Goal: Task Accomplishment & Management: Complete application form

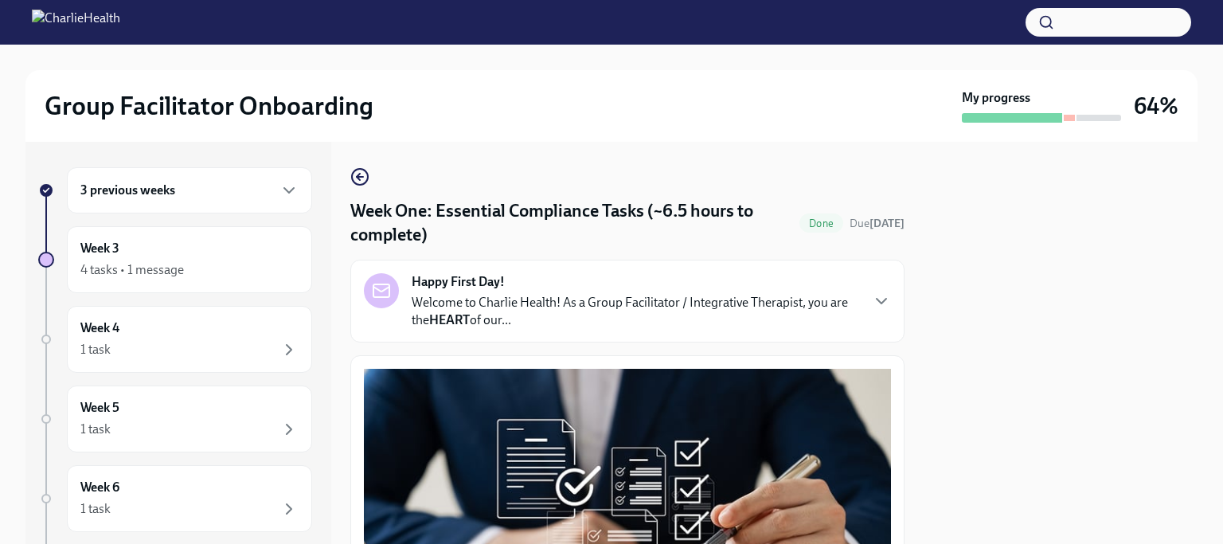
scroll to position [1586, 0]
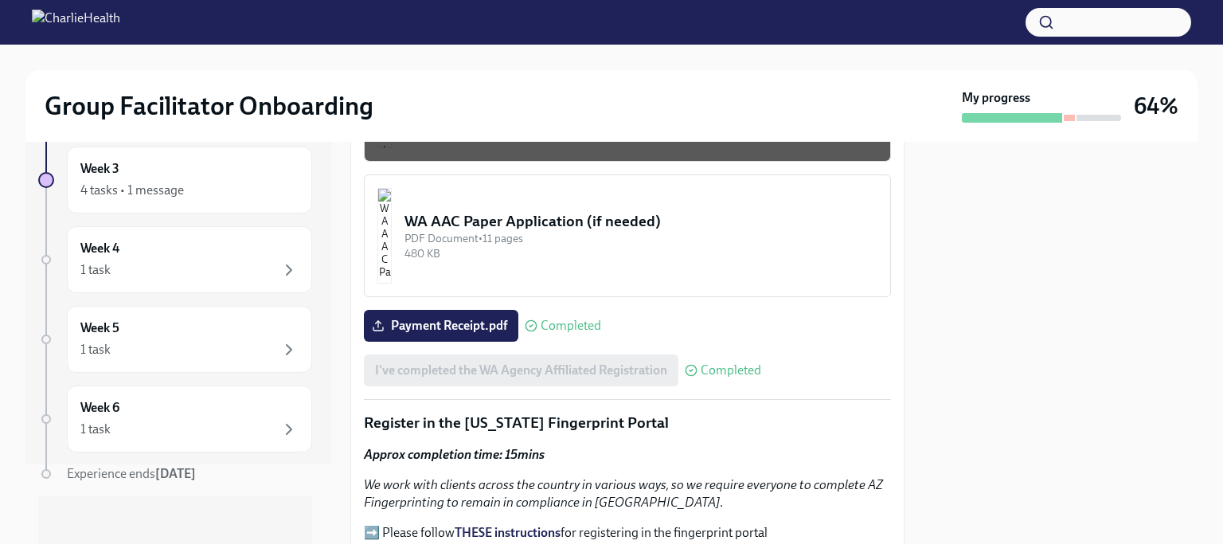
click at [1075, 358] on div at bounding box center [1060, 343] width 274 height 402
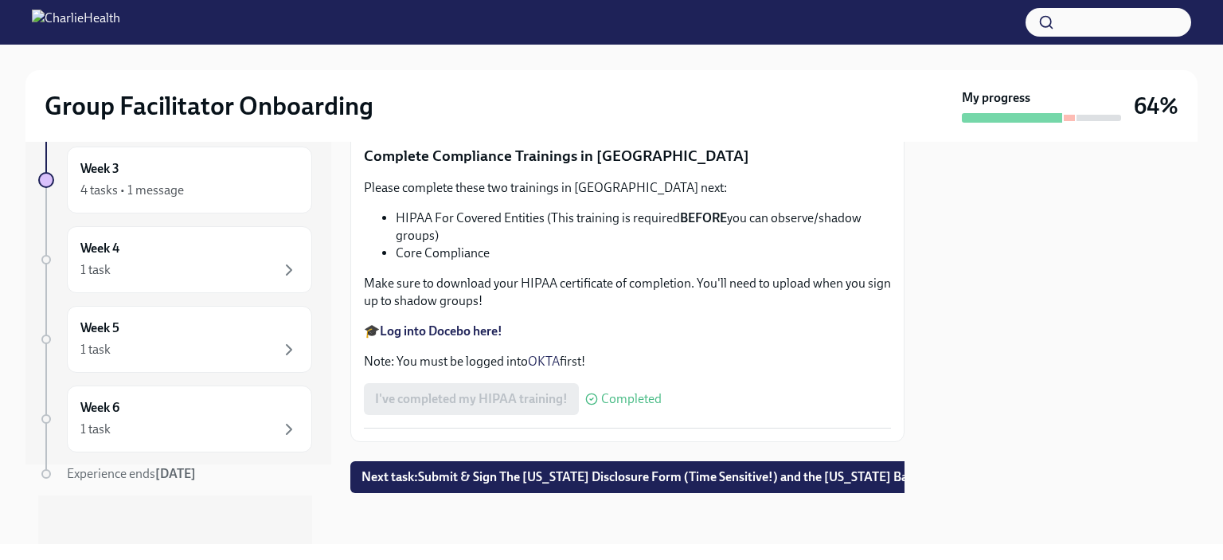
scroll to position [3847, 0]
click at [790, 469] on span "Next task : Submit & Sign The [US_STATE] Disclosure Form (Time Sensitive!) and …" at bounding box center [678, 477] width 634 height 16
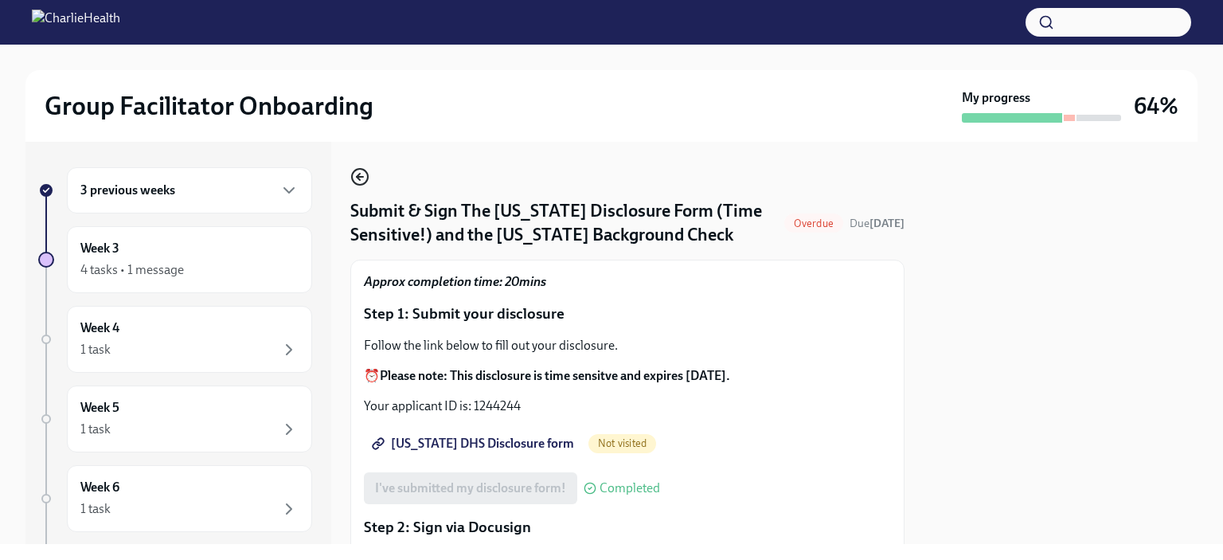
click at [360, 177] on icon "button" at bounding box center [360, 177] width 6 height 0
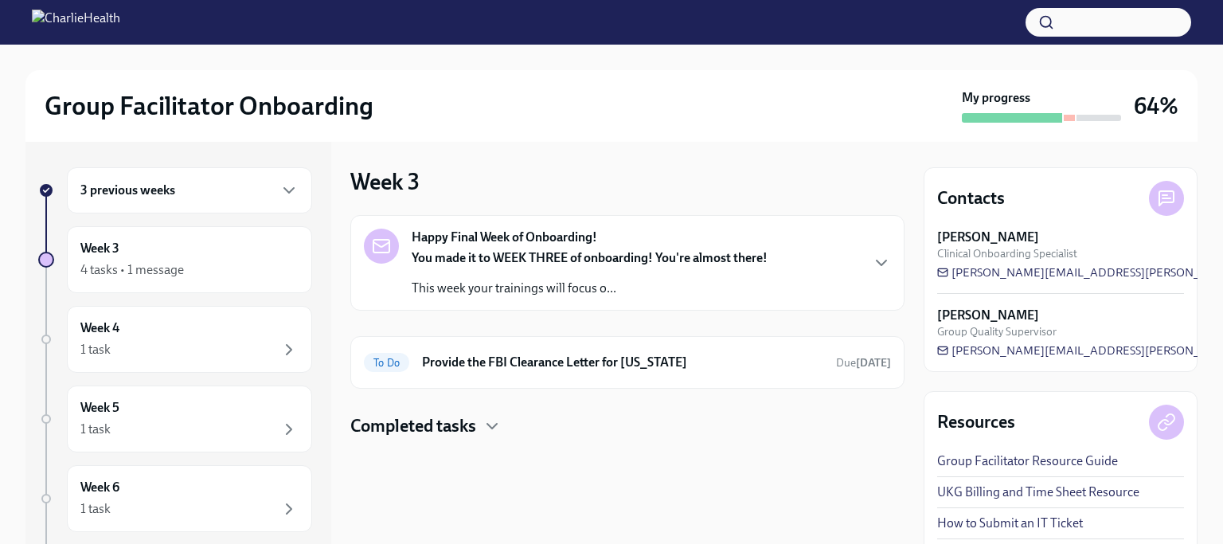
click at [209, 185] on div "3 previous weeks" at bounding box center [189, 190] width 218 height 19
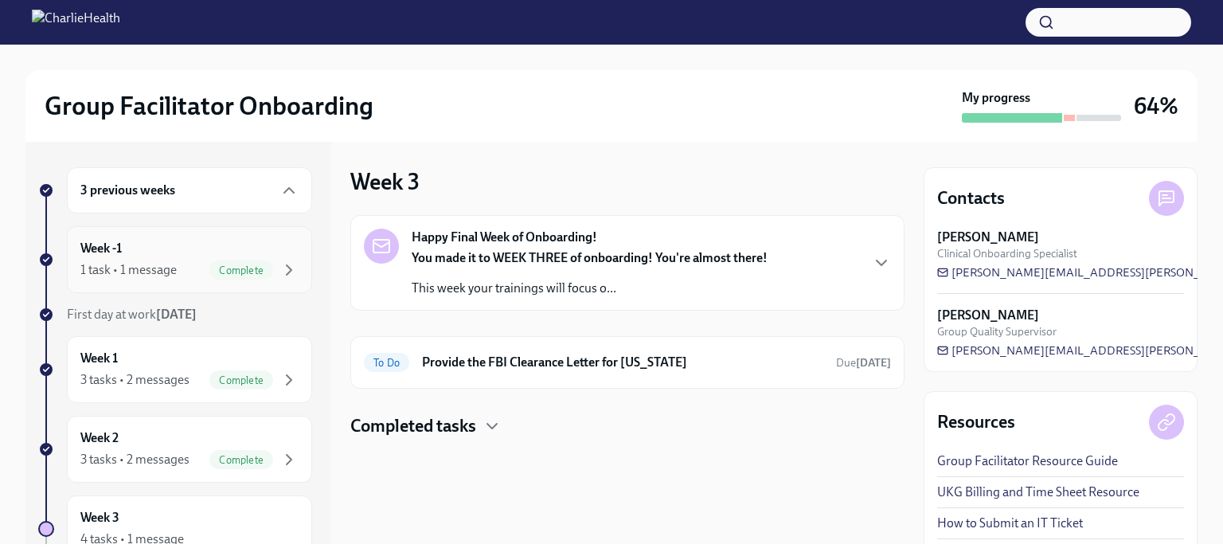
click at [180, 268] on div "1 task • 1 message Complete" at bounding box center [189, 269] width 218 height 19
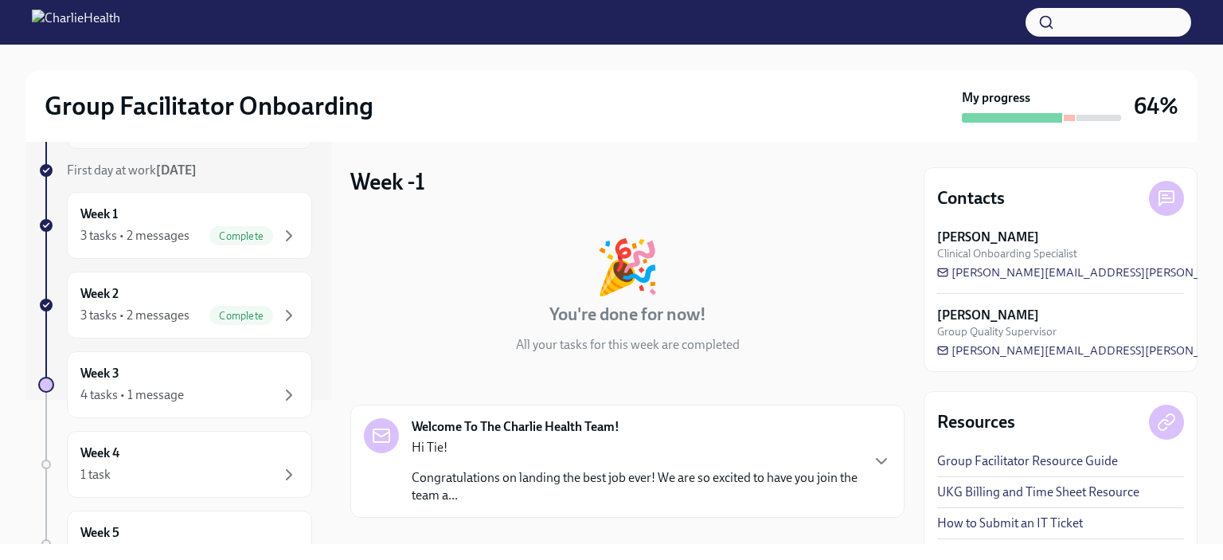
scroll to position [159, 0]
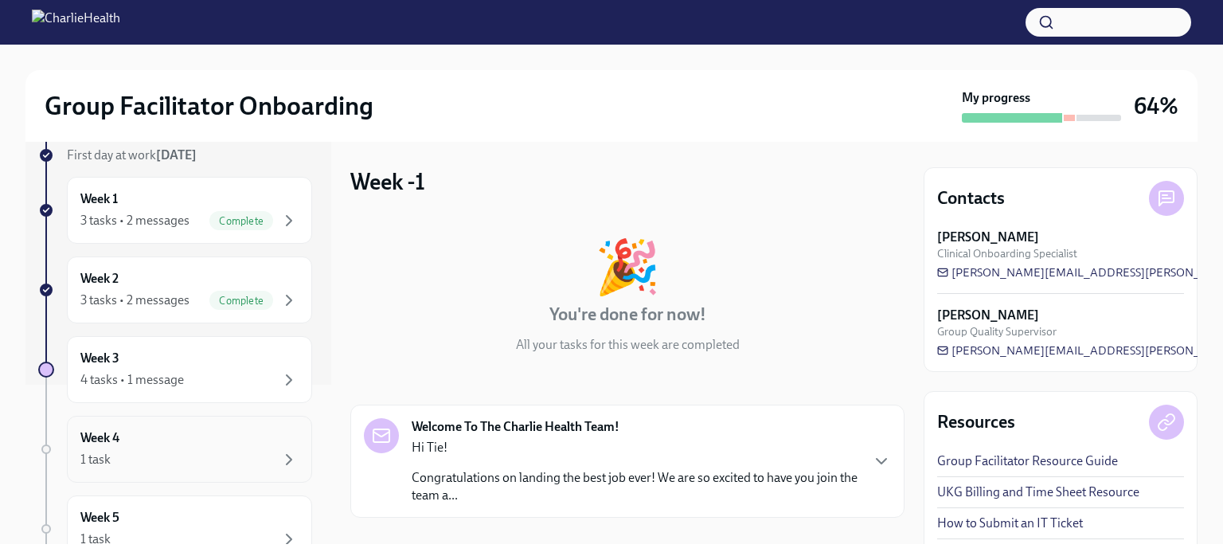
click at [175, 450] on div "1 task" at bounding box center [189, 459] width 218 height 19
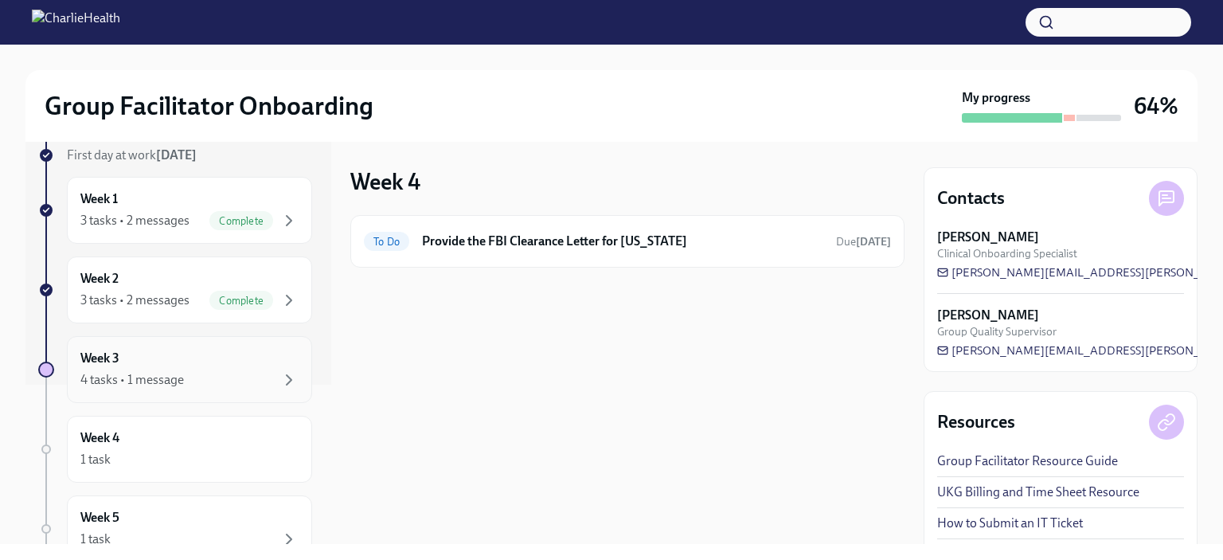
click at [170, 377] on div "4 tasks • 1 message" at bounding box center [131, 380] width 103 height 18
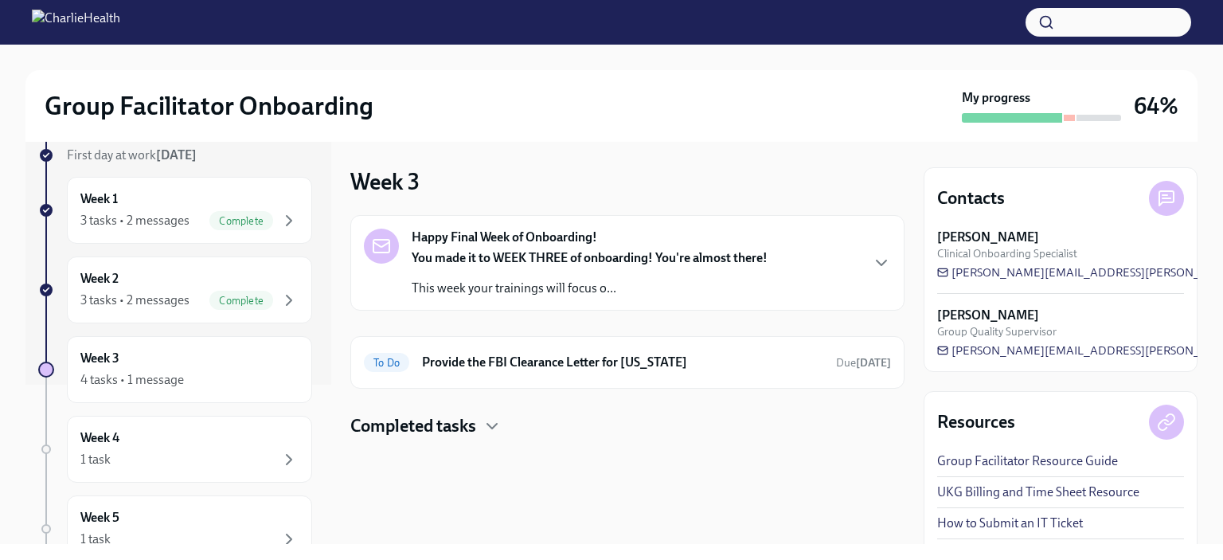
click at [513, 279] on p "This week your trainings will focus o..." at bounding box center [590, 288] width 356 height 18
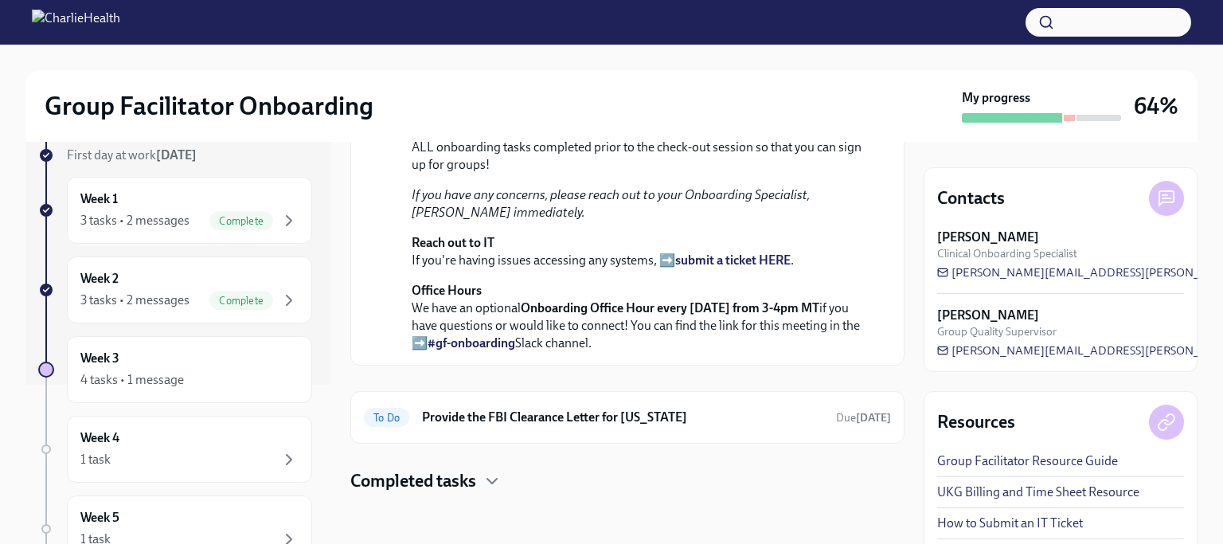
scroll to position [567, 0]
click at [430, 483] on h4 "Completed tasks" at bounding box center [413, 481] width 126 height 24
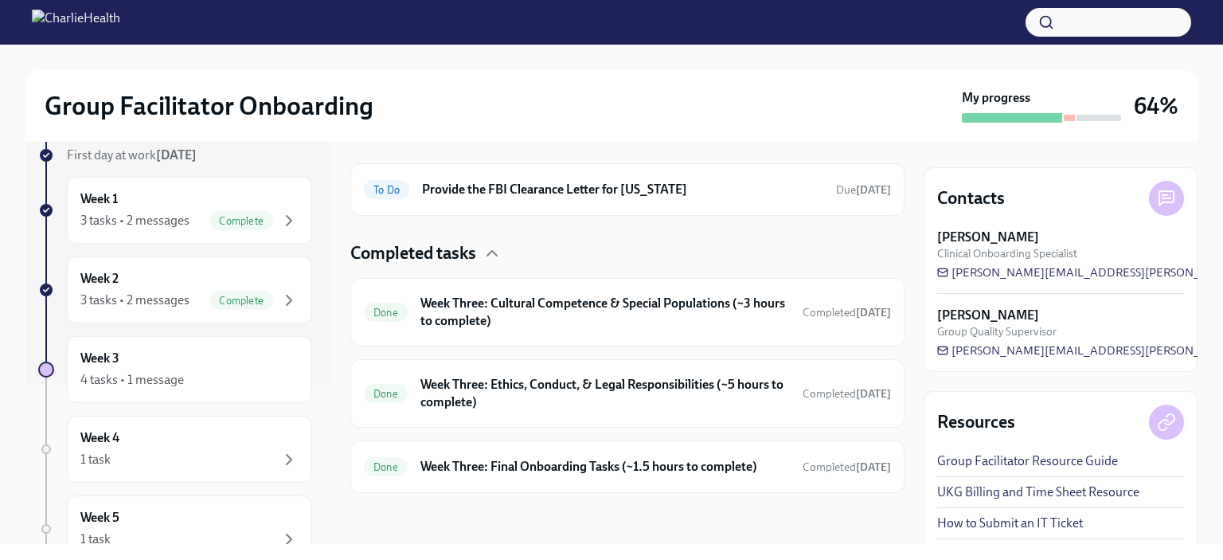
scroll to position [794, 0]
click at [171, 459] on div "1 task" at bounding box center [189, 459] width 218 height 19
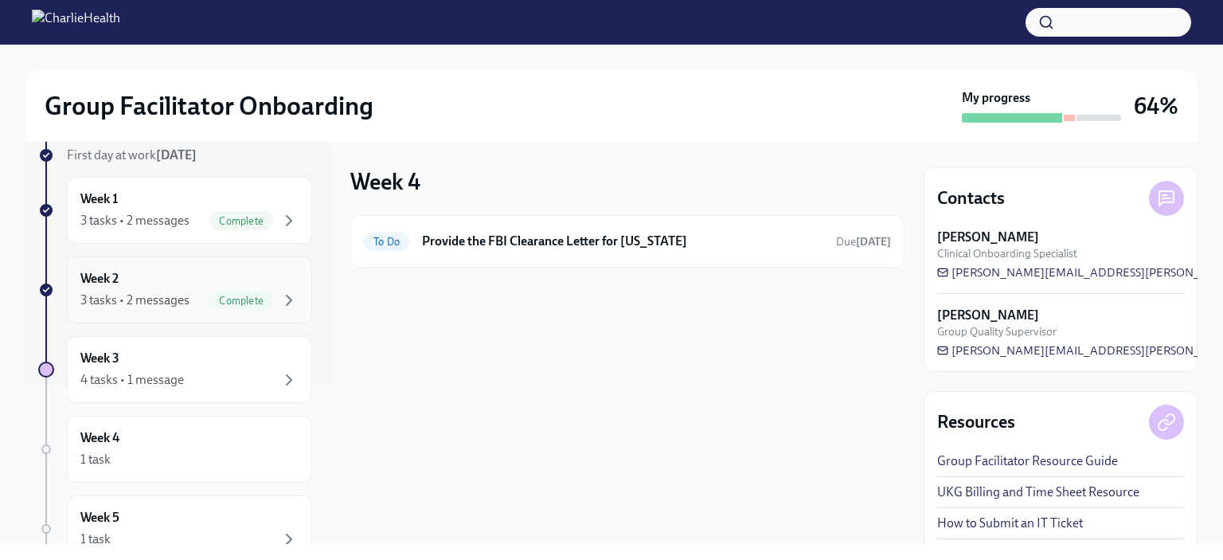
click at [141, 291] on div "3 tasks • 2 messages" at bounding box center [134, 300] width 109 height 18
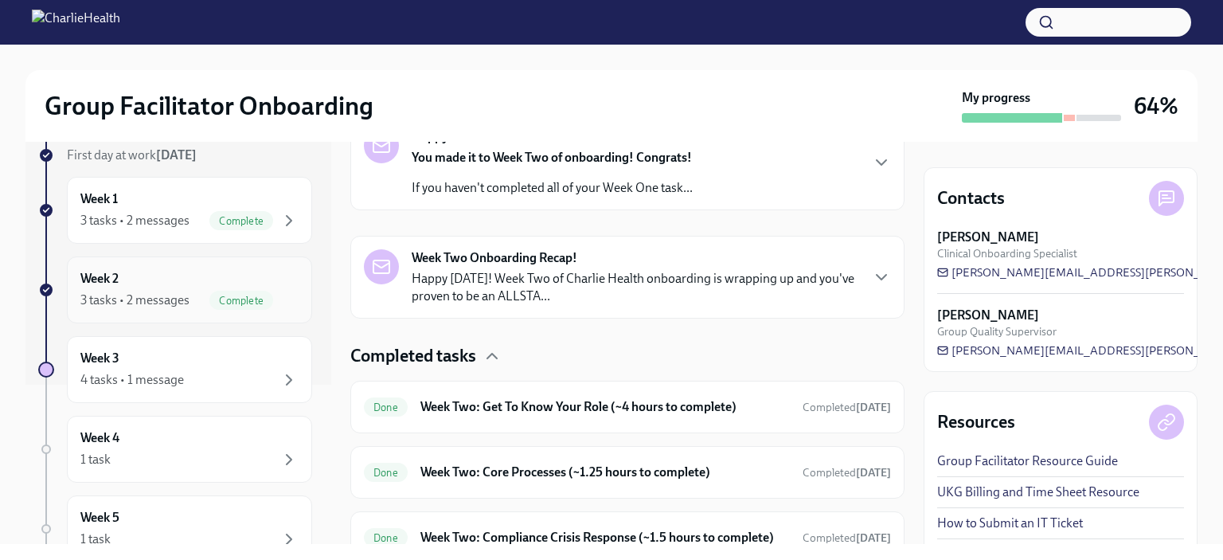
scroll to position [374, 0]
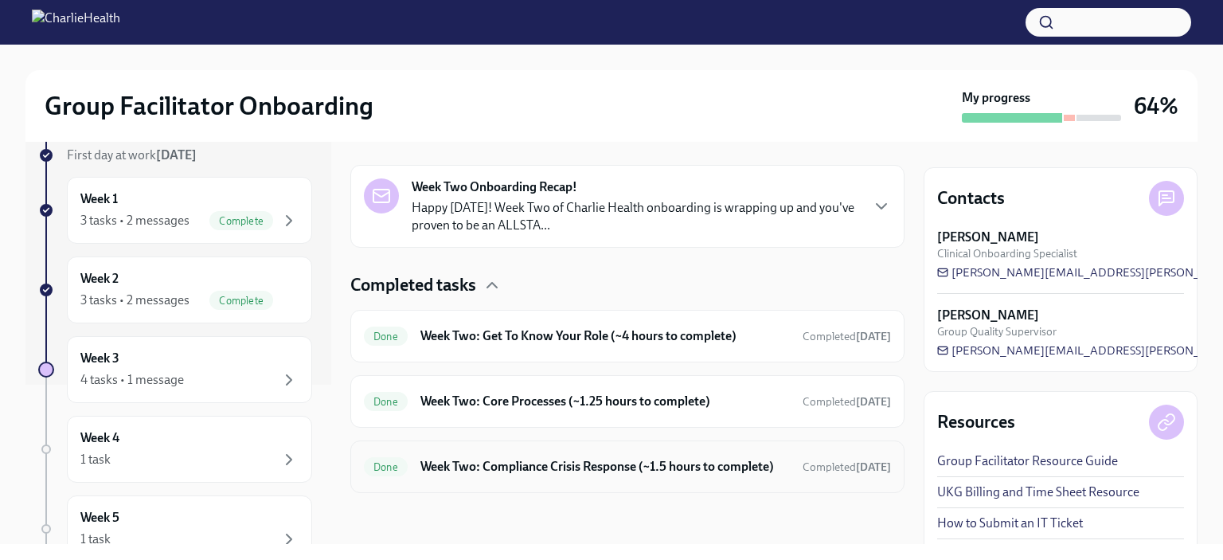
click at [474, 458] on h6 "Week Two: Compliance Crisis Response (~1.5 hours to complete)" at bounding box center [604, 467] width 369 height 18
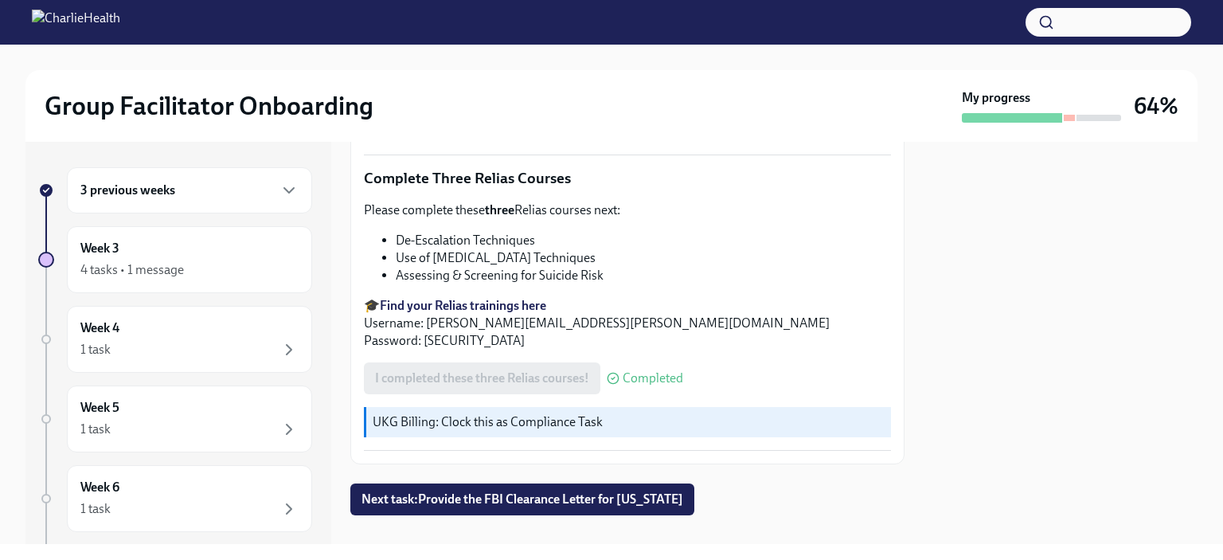
scroll to position [618, 0]
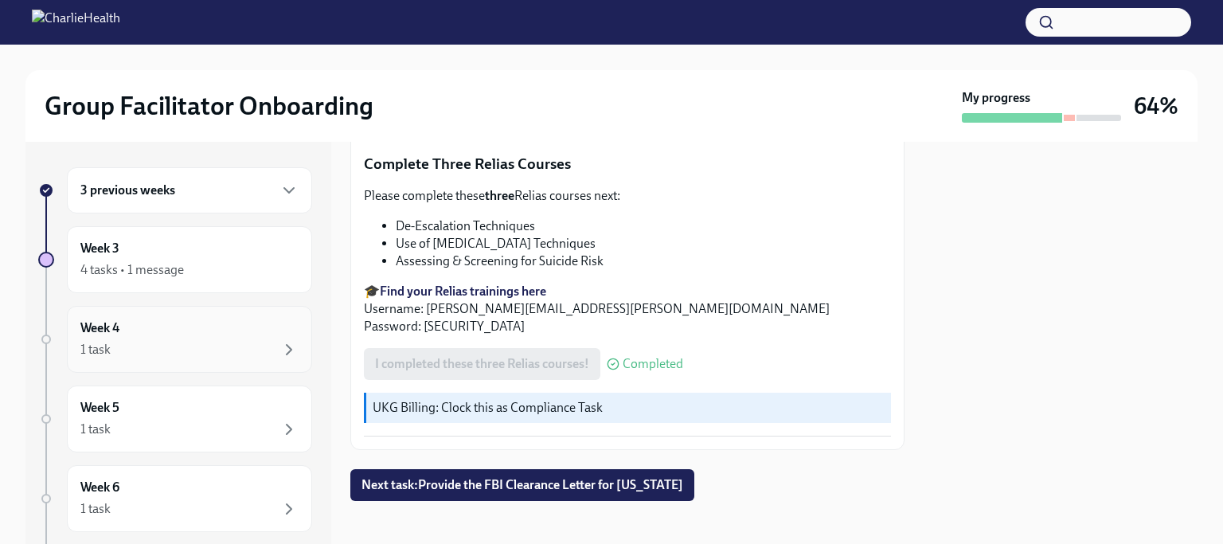
click at [193, 346] on div "1 task" at bounding box center [189, 349] width 218 height 19
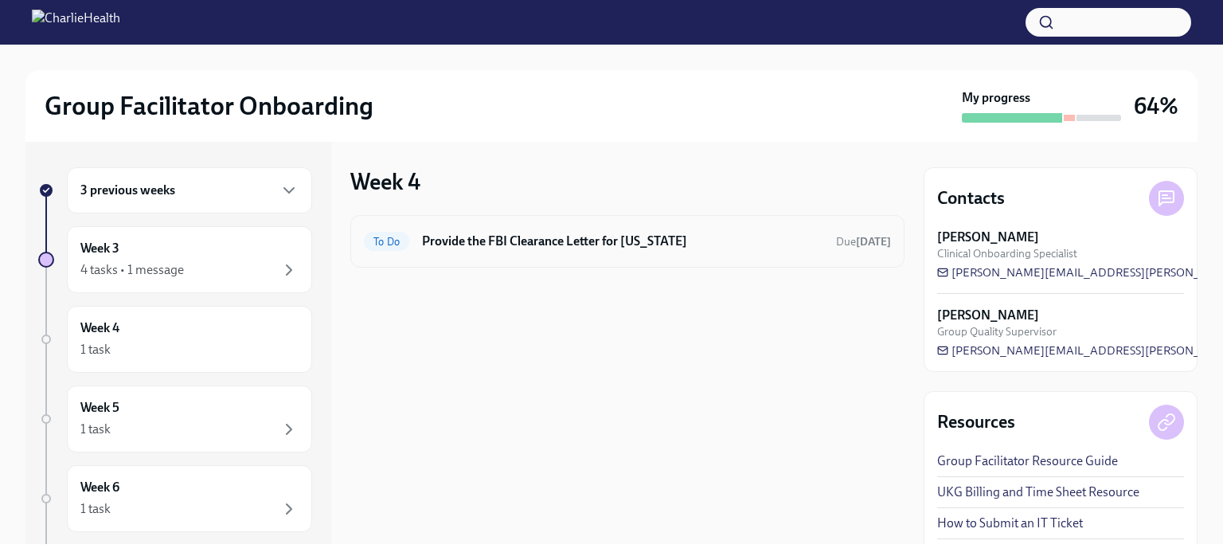
click at [464, 233] on h6 "Provide the FBI Clearance Letter for [US_STATE]" at bounding box center [622, 241] width 401 height 18
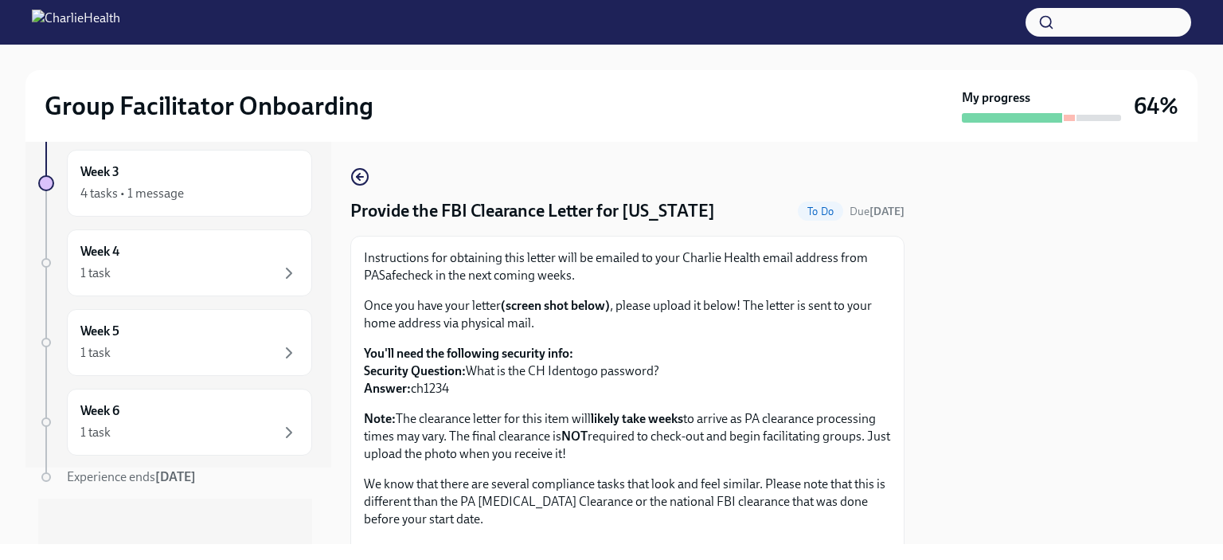
scroll to position [78, 0]
click at [161, 267] on div "1 task" at bounding box center [189, 271] width 218 height 19
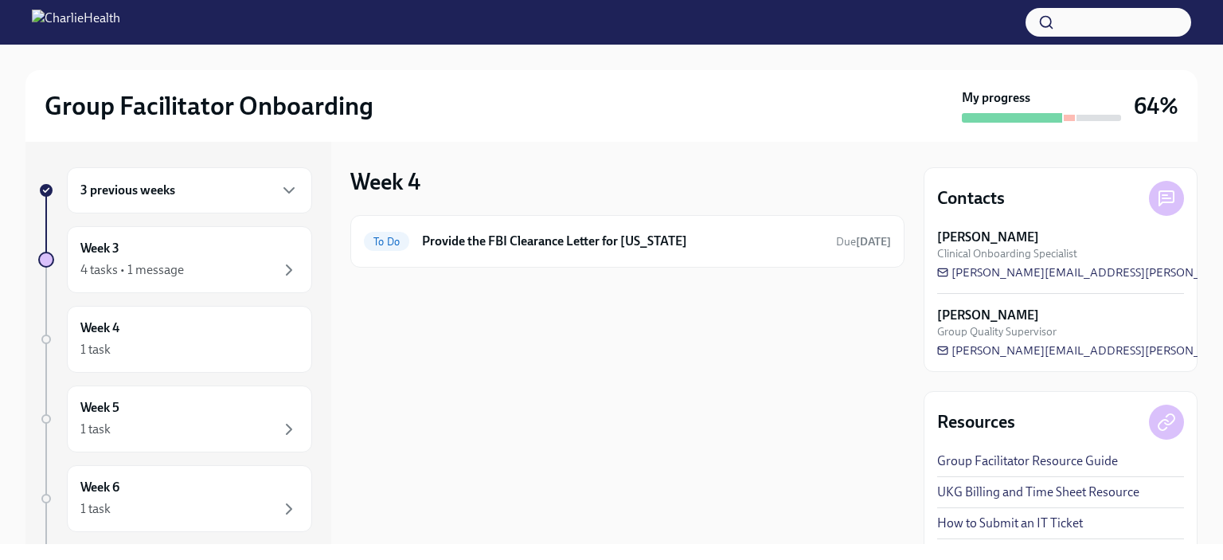
click at [223, 197] on div "3 previous weeks" at bounding box center [189, 190] width 218 height 19
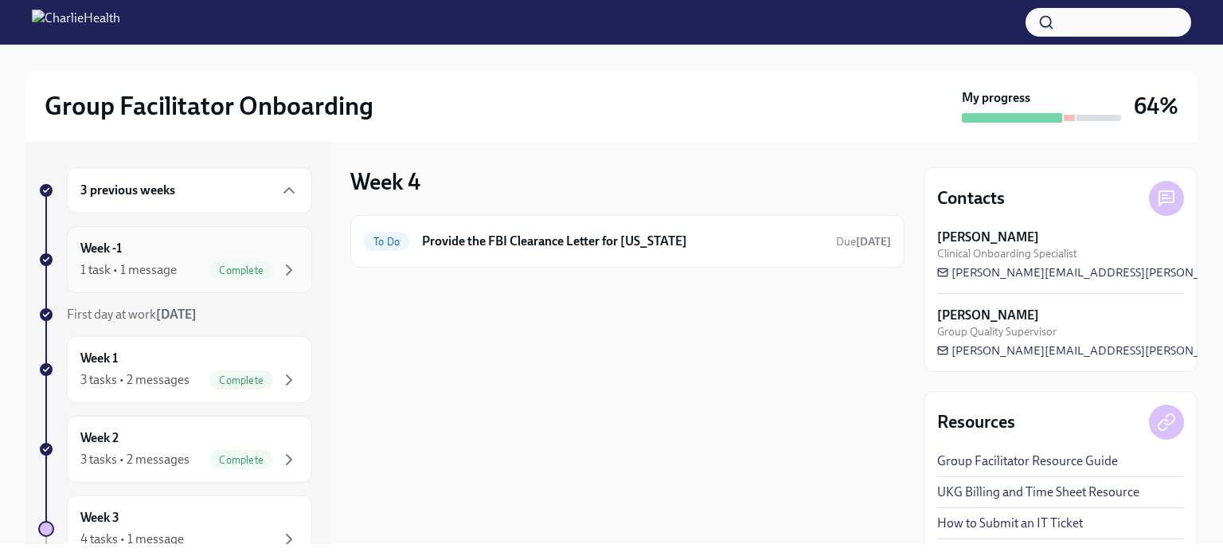
click at [115, 259] on div "Week -1 1 task • 1 message Complete" at bounding box center [189, 260] width 218 height 40
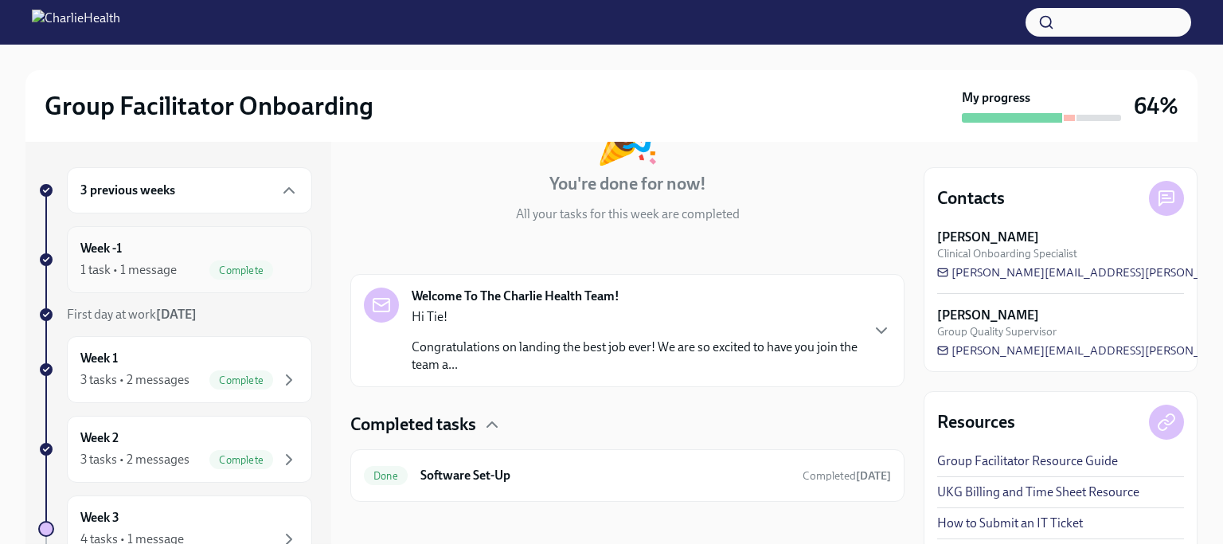
scroll to position [138, 0]
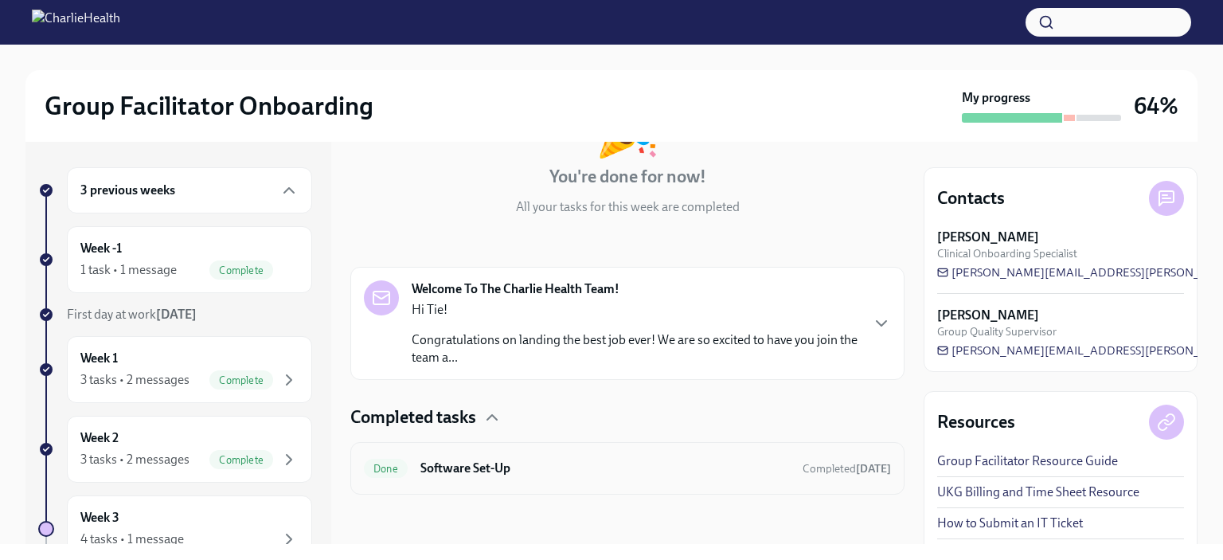
click at [614, 477] on div "Done Software Set-Up Completed [DATE]" at bounding box center [627, 467] width 527 height 25
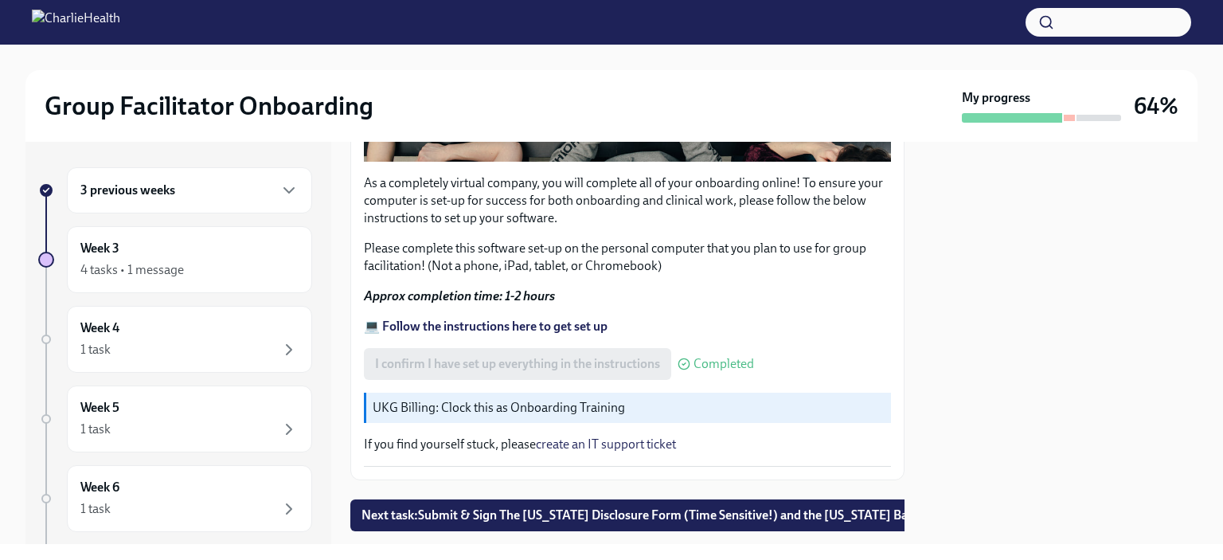
scroll to position [567, 0]
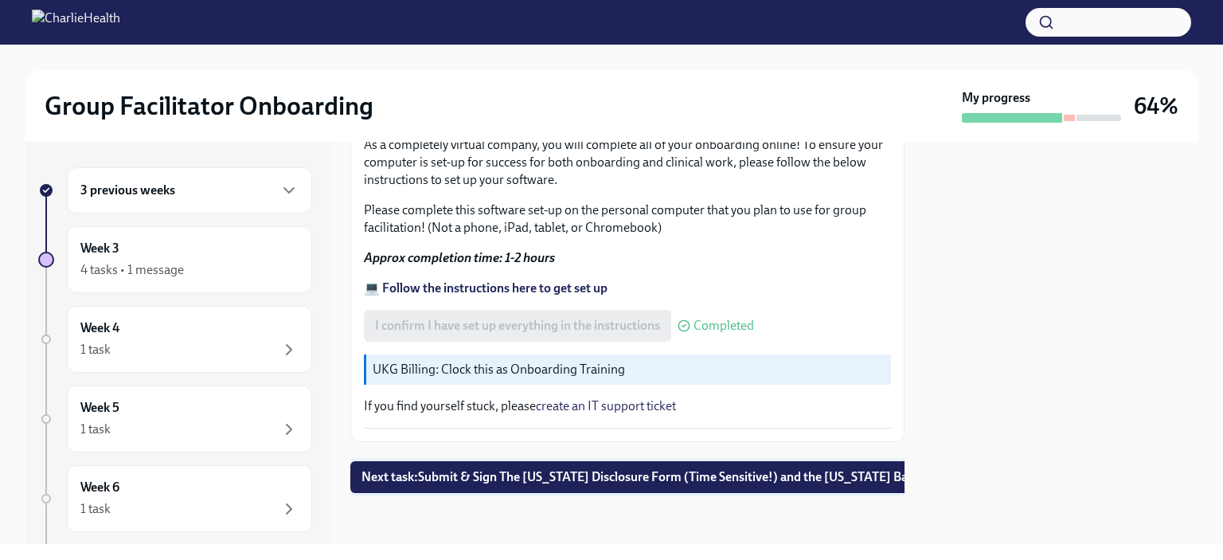
click at [646, 469] on span "Next task : Submit & Sign The [US_STATE] Disclosure Form (Time Sensitive!) and …" at bounding box center [678, 477] width 634 height 16
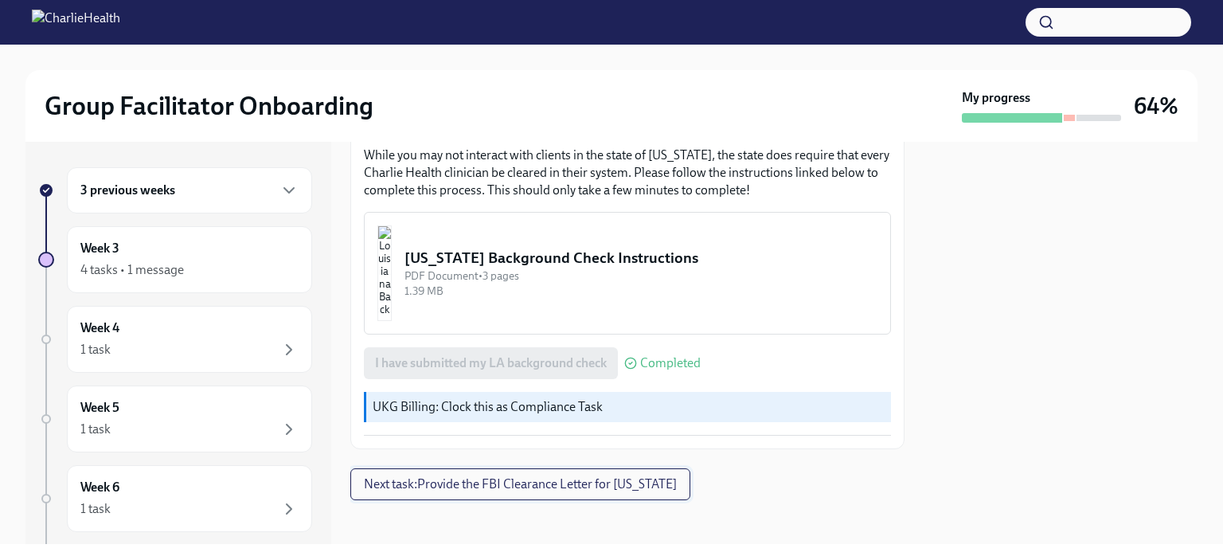
scroll to position [564, 0]
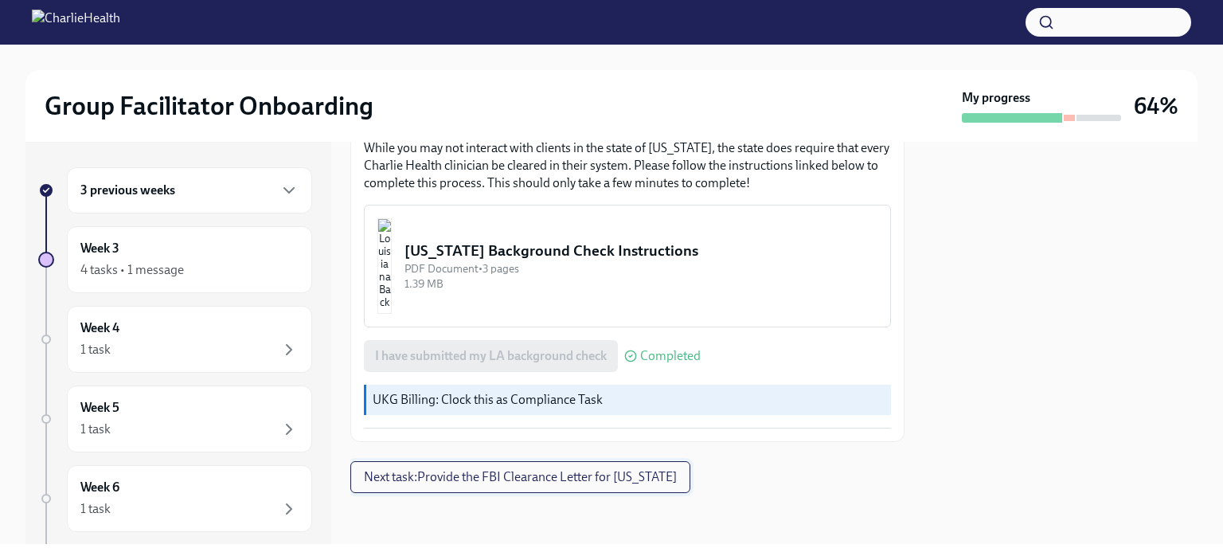
click at [601, 476] on span "Next task : Provide the FBI Clearance Letter for [US_STATE]" at bounding box center [520, 477] width 313 height 16
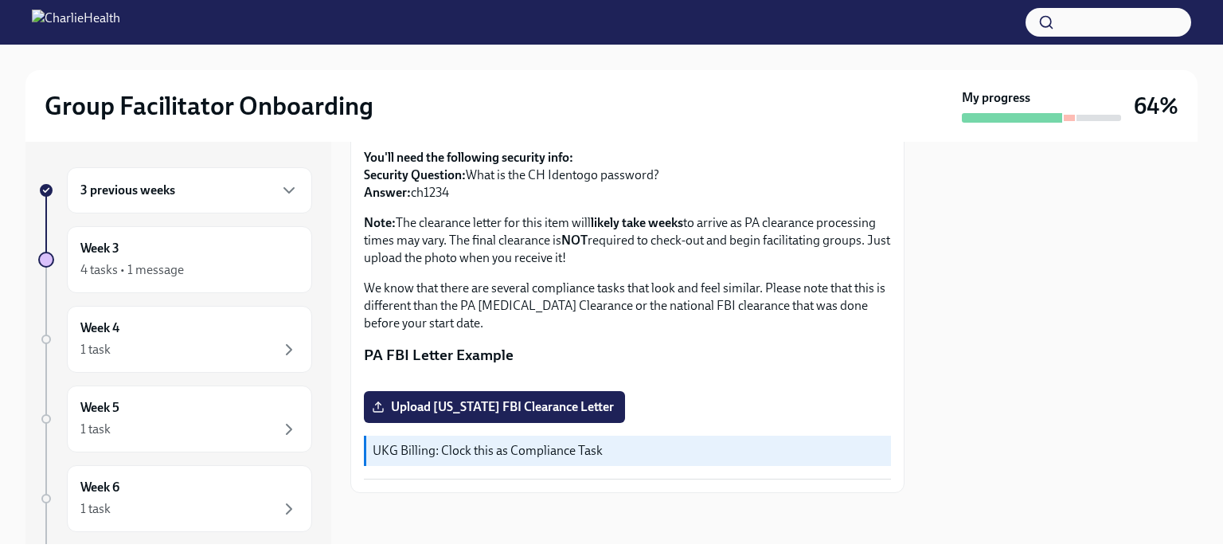
scroll to position [366, 0]
click at [234, 344] on div "1 task" at bounding box center [189, 349] width 218 height 19
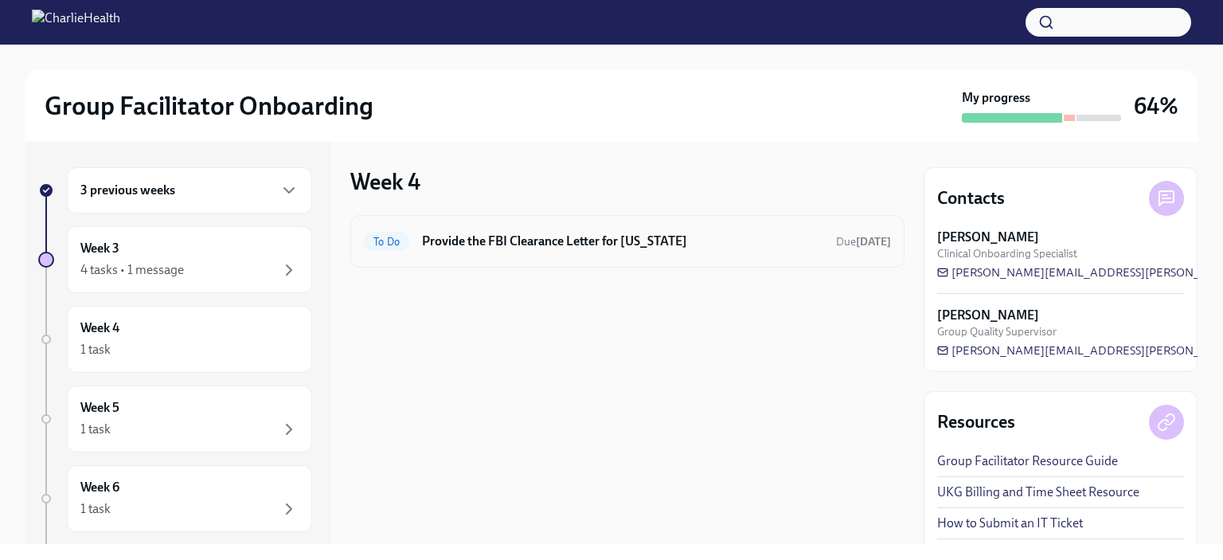
click at [665, 245] on h6 "Provide the FBI Clearance Letter for [US_STATE]" at bounding box center [622, 241] width 401 height 18
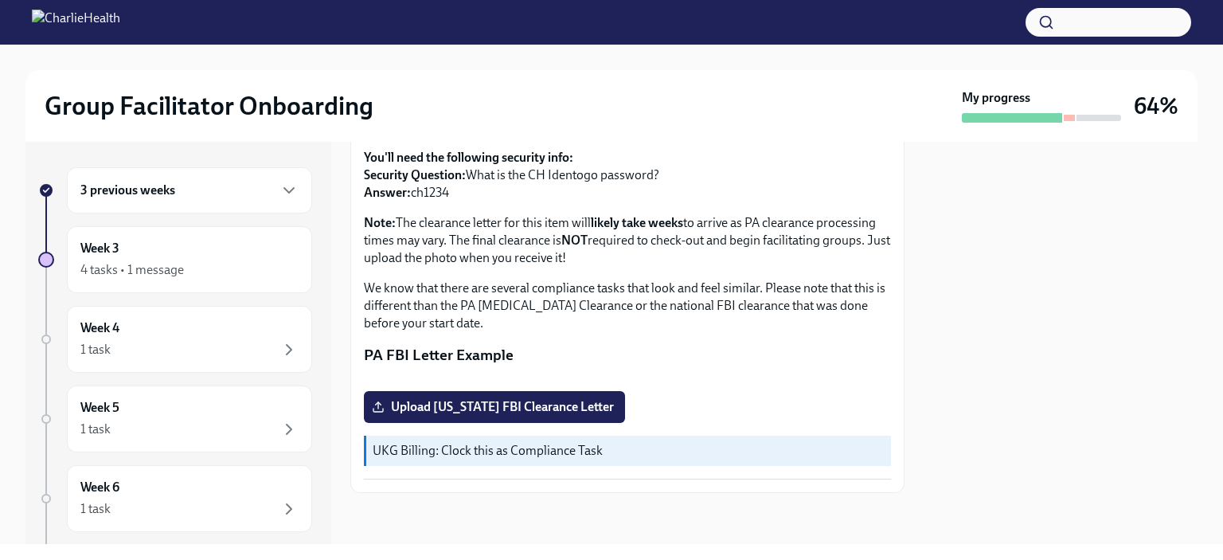
scroll to position [366, 0]
click at [201, 416] on div "Week 5 1 task" at bounding box center [189, 419] width 218 height 40
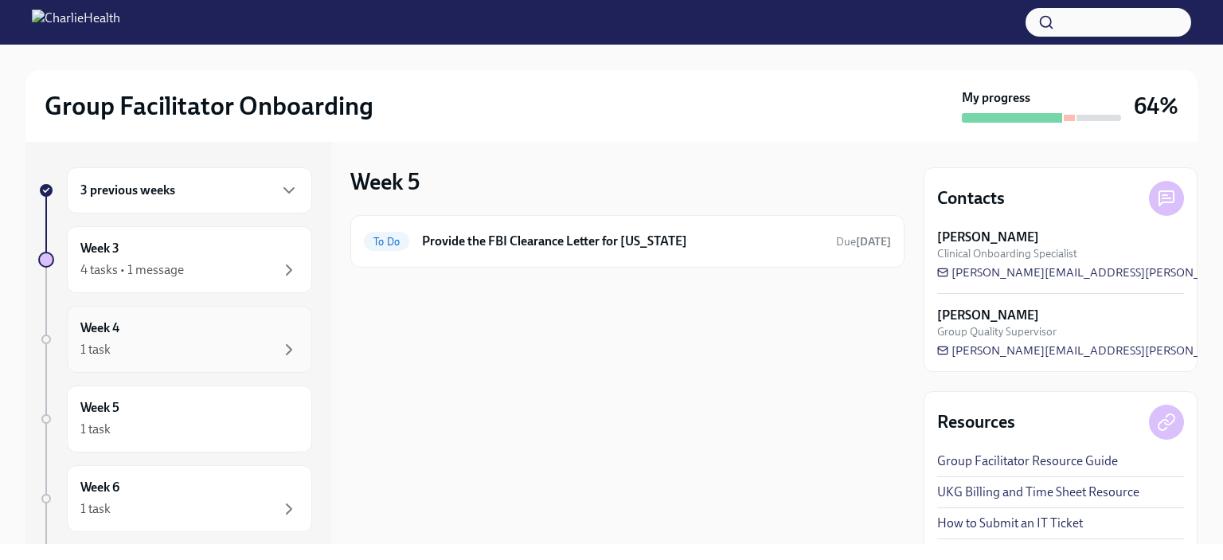
click at [219, 340] on div "1 task" at bounding box center [189, 349] width 218 height 19
click at [221, 341] on div "1 task" at bounding box center [189, 349] width 218 height 19
click at [181, 343] on div "1 task" at bounding box center [189, 349] width 218 height 19
click at [175, 250] on div "Week 3 4 tasks • 1 message" at bounding box center [189, 260] width 218 height 40
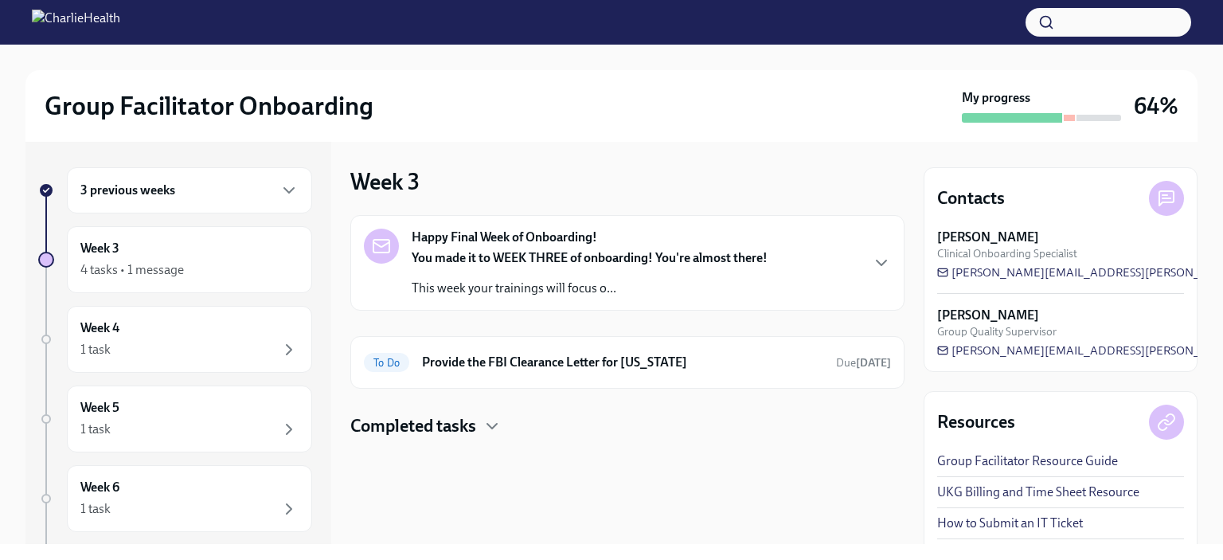
click at [455, 265] on p "You made it to WEEK THREE of onboarding! You're almost there!" at bounding box center [590, 258] width 356 height 18
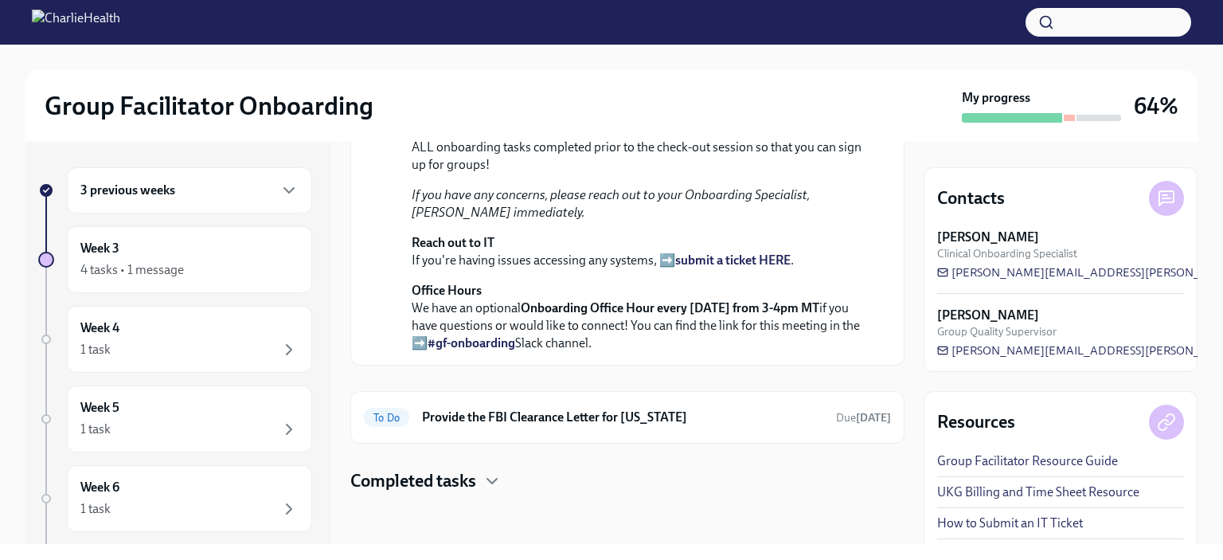
scroll to position [567, 0]
click at [387, 492] on h4 "Completed tasks" at bounding box center [413, 481] width 126 height 24
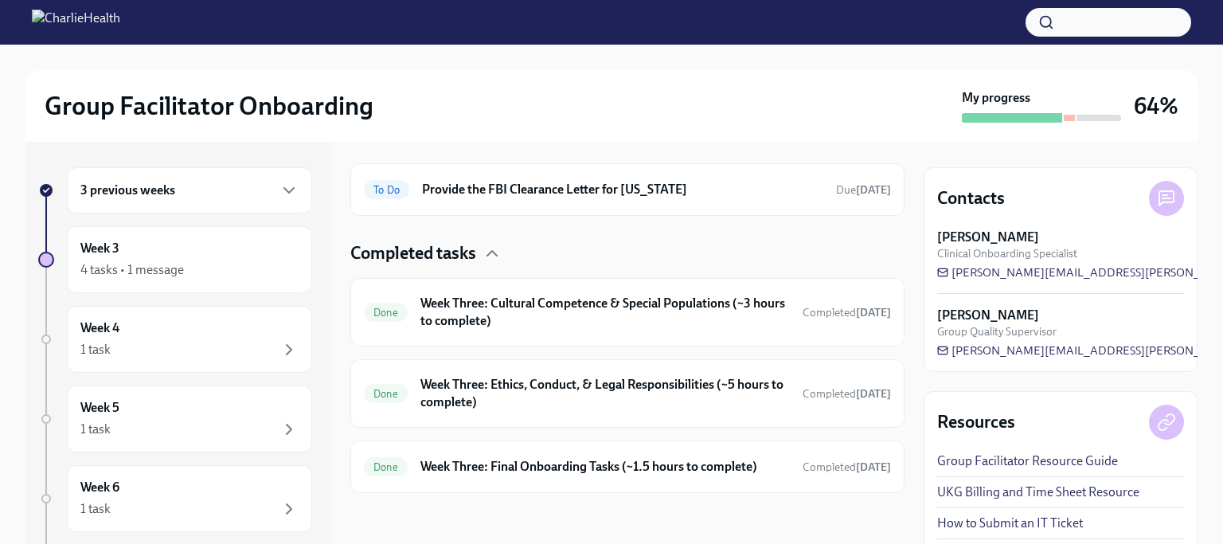
scroll to position [794, 0]
click at [459, 477] on div "Done Week Three: Final Onboarding Tasks (~1.5 hours to complete) Completed [DAT…" at bounding box center [627, 466] width 527 height 25
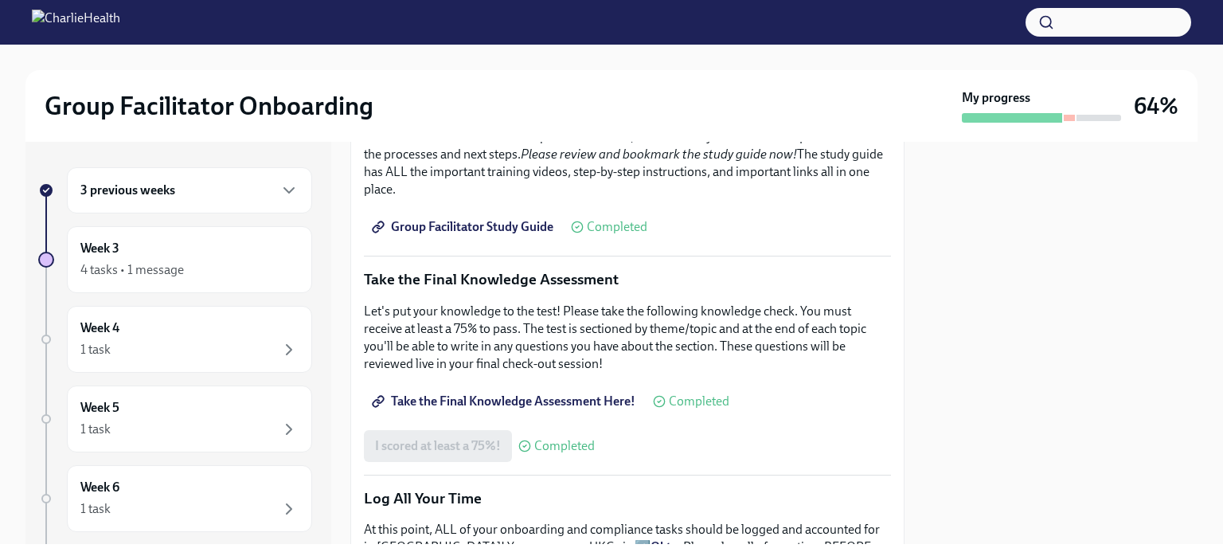
scroll to position [743, 0]
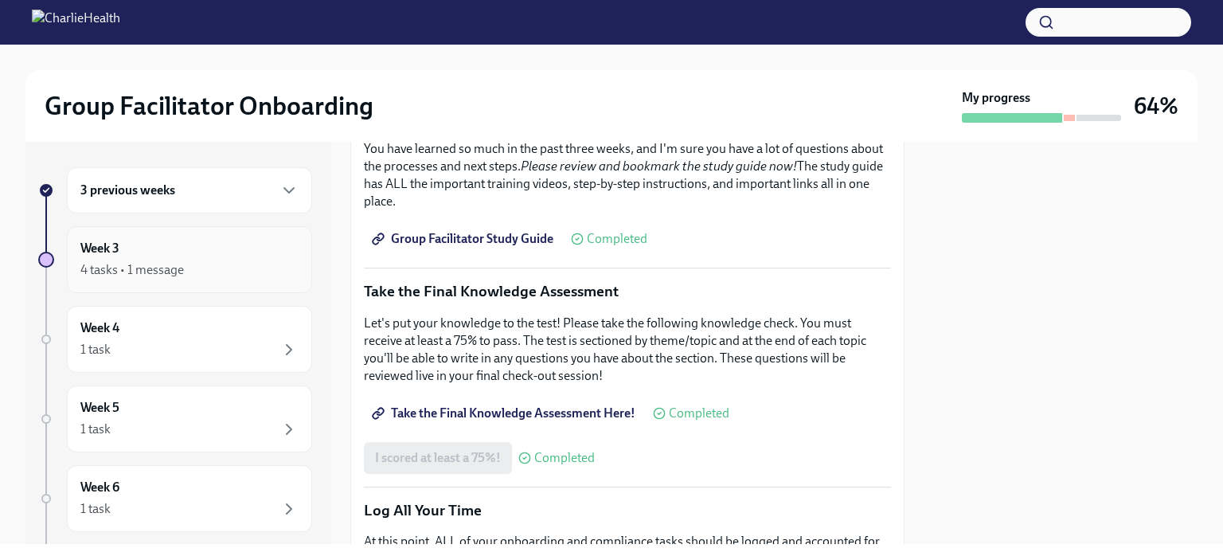
click at [223, 263] on div "4 tasks • 1 message" at bounding box center [189, 269] width 218 height 19
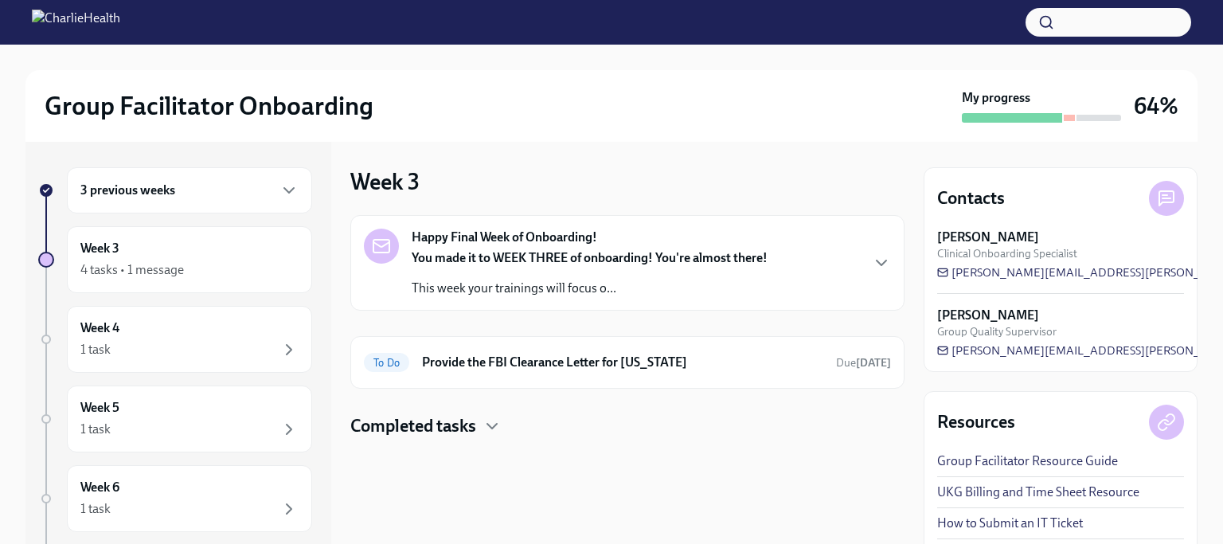
click at [688, 273] on div "You made it to WEEK THREE of onboarding! You're almost there! This week your tr…" at bounding box center [590, 273] width 356 height 48
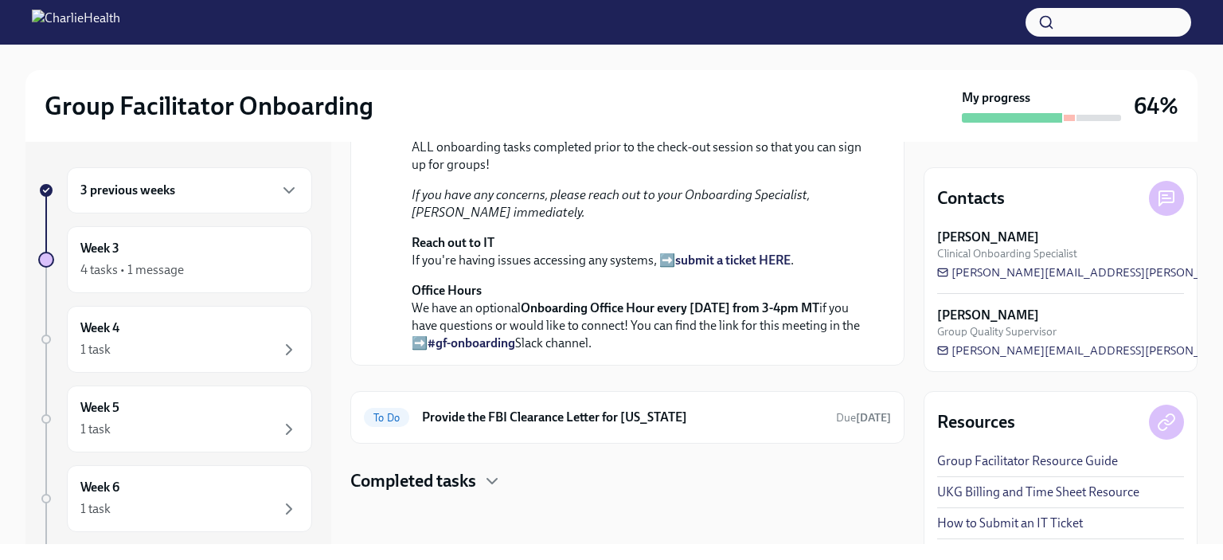
scroll to position [567, 0]
click at [474, 490] on h4 "Completed tasks" at bounding box center [413, 481] width 126 height 24
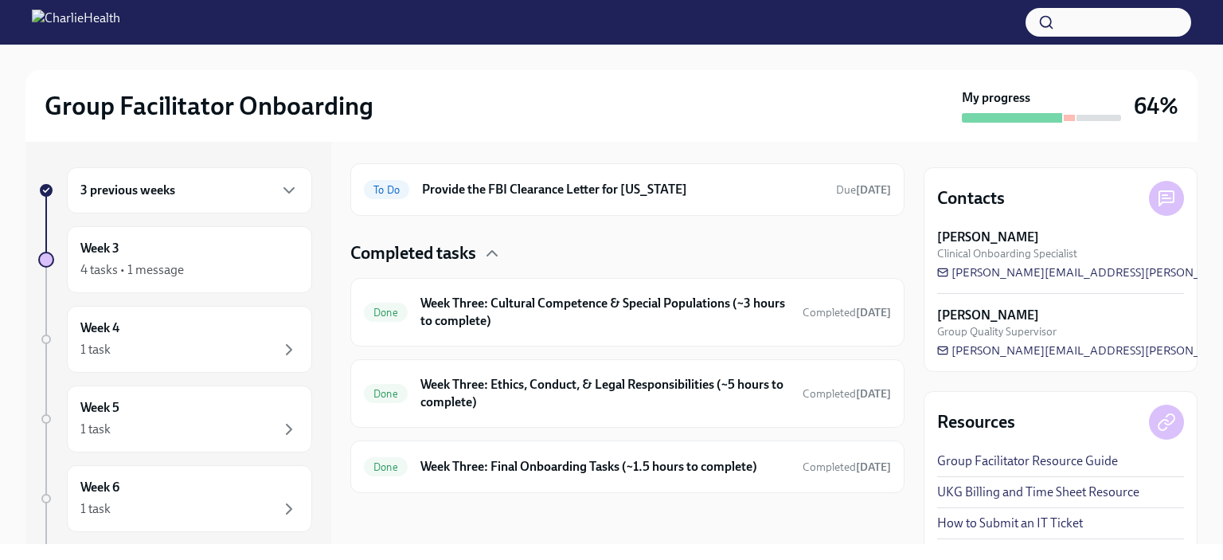
scroll to position [794, 0]
click at [618, 468] on h6 "Week Three: Final Onboarding Tasks (~1.5 hours to complete)" at bounding box center [604, 467] width 369 height 18
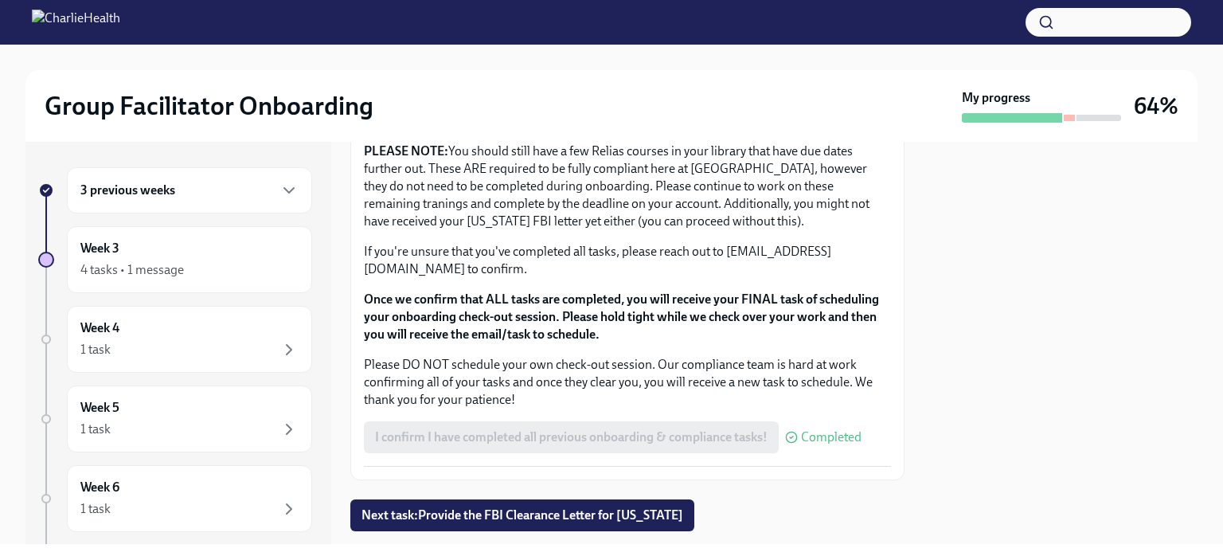
scroll to position [1417, 0]
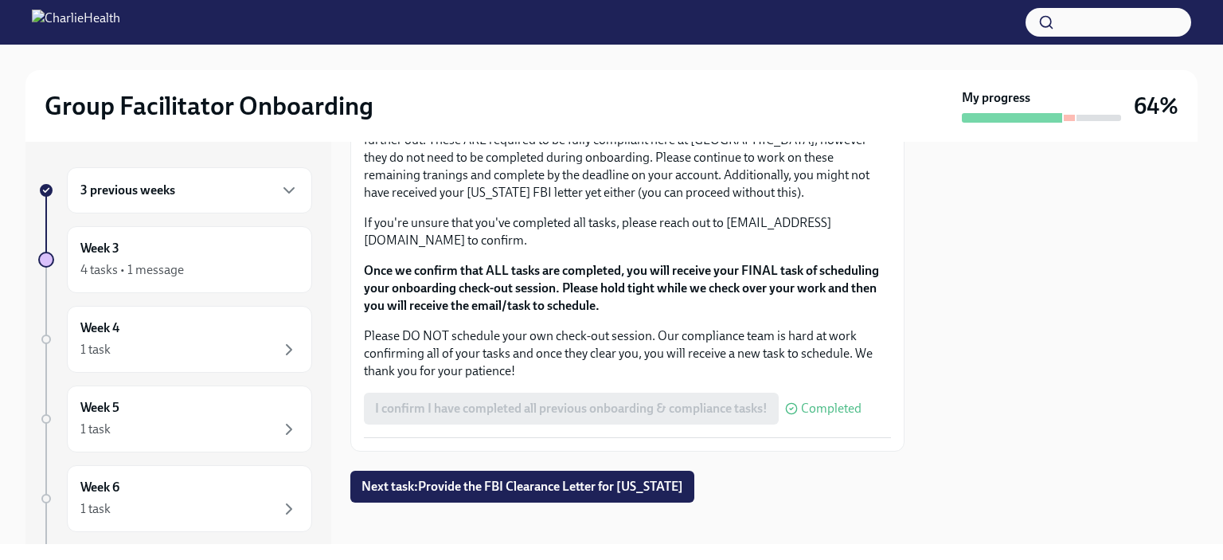
click at [256, 193] on div "3 previous weeks" at bounding box center [189, 190] width 218 height 19
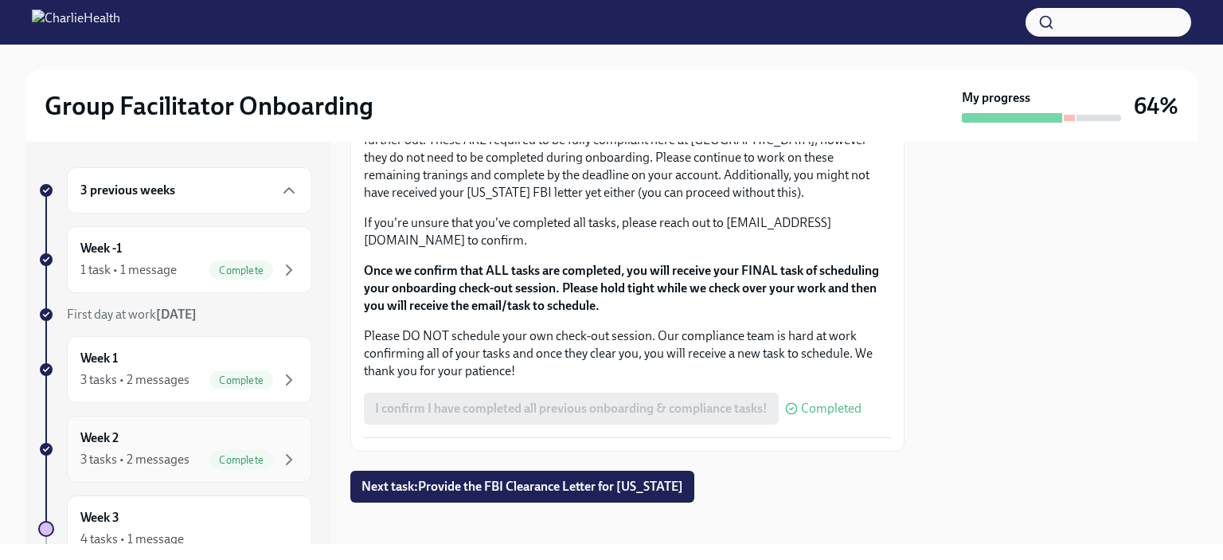
click at [187, 451] on div "3 tasks • 2 messages" at bounding box center [134, 460] width 109 height 18
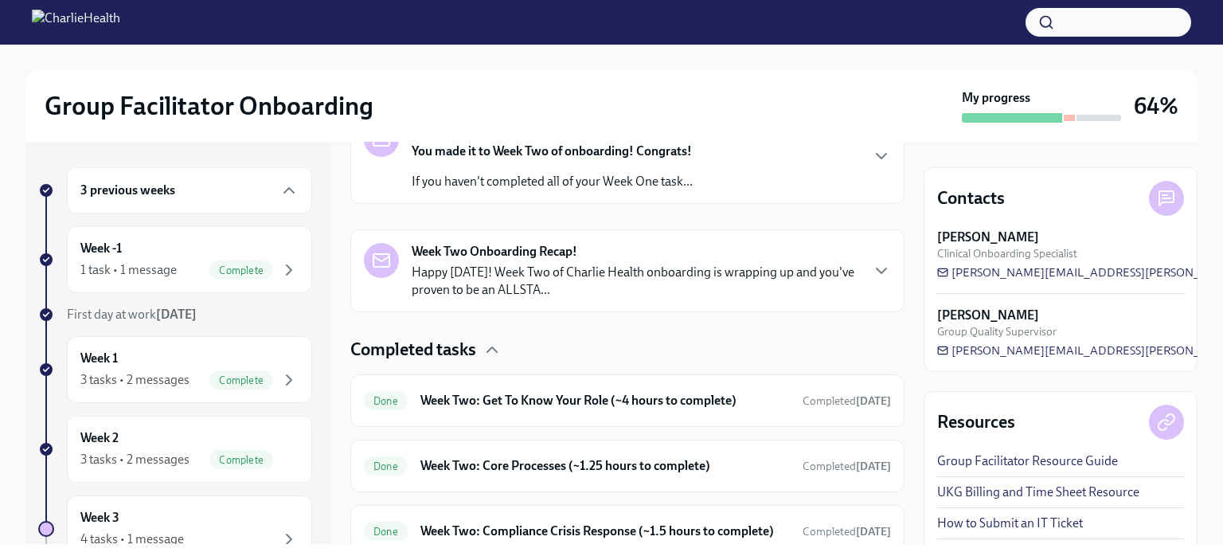
scroll to position [293, 0]
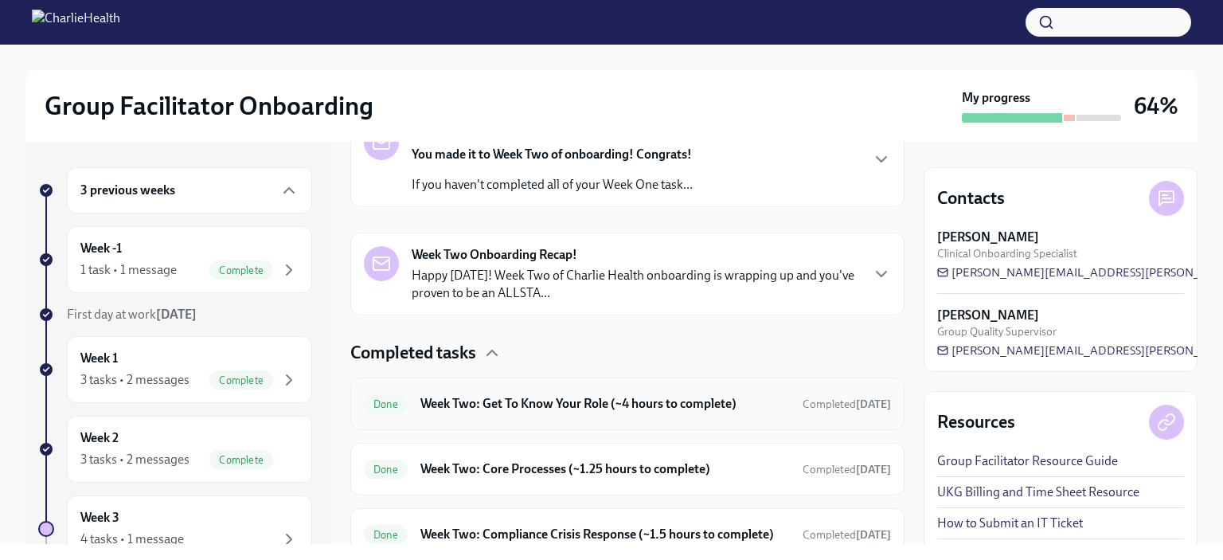
click at [720, 395] on h6 "Week Two: Get To Know Your Role (~4 hours to complete)" at bounding box center [604, 404] width 369 height 18
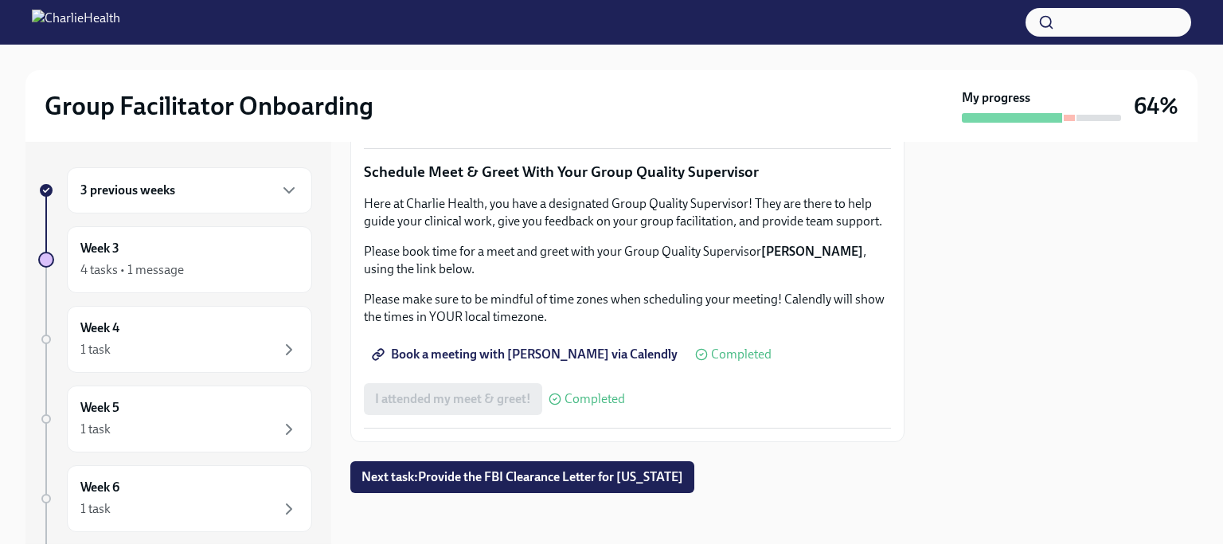
scroll to position [1391, 0]
click at [599, 83] on span "Complete this form to schedule your observations" at bounding box center [520, 75] width 290 height 16
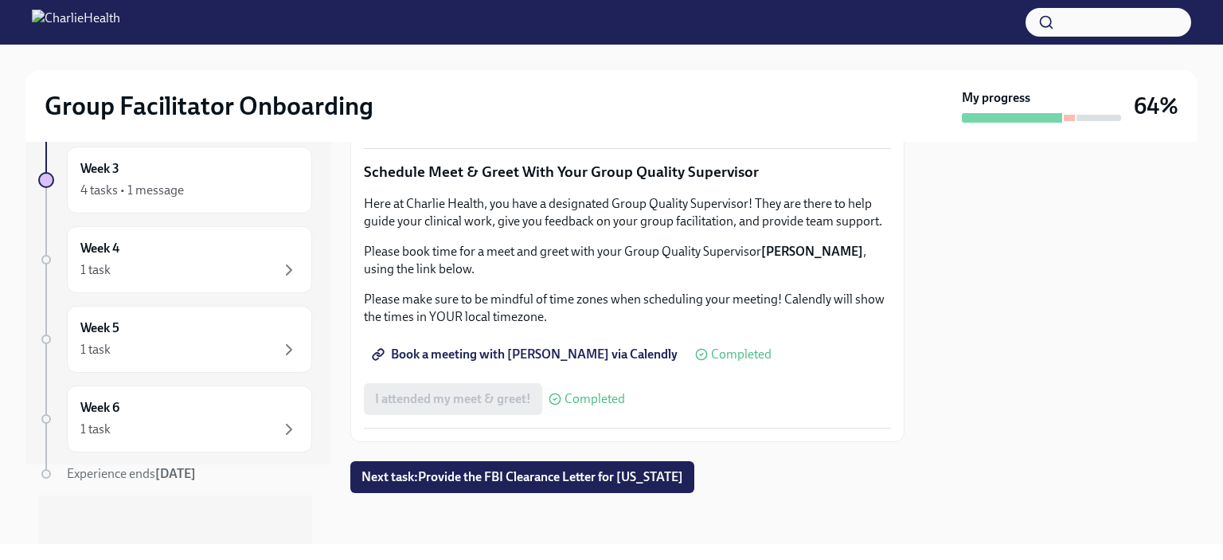
scroll to position [0, 0]
